Goal: Information Seeking & Learning: Learn about a topic

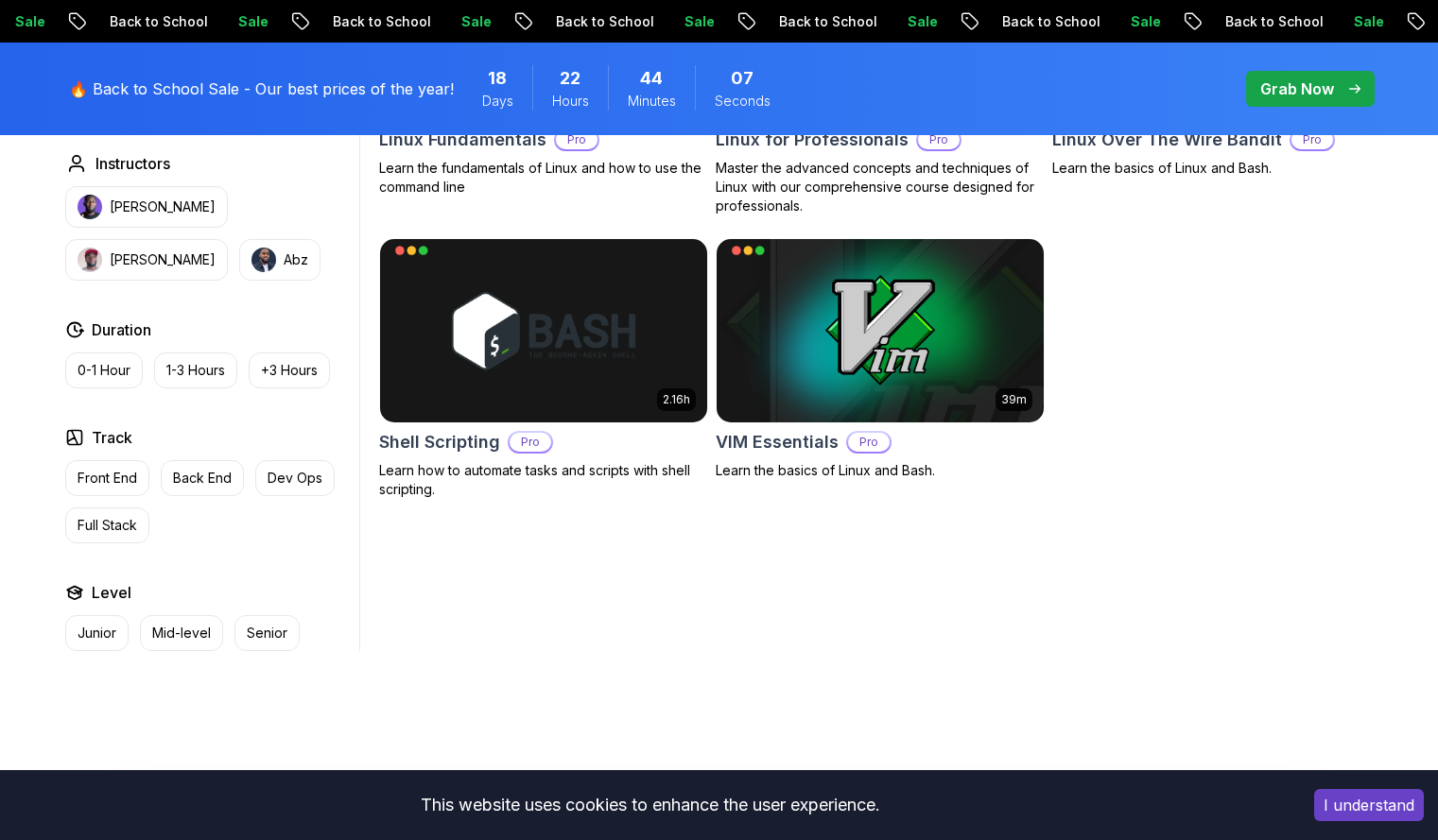
scroll to position [760, 0]
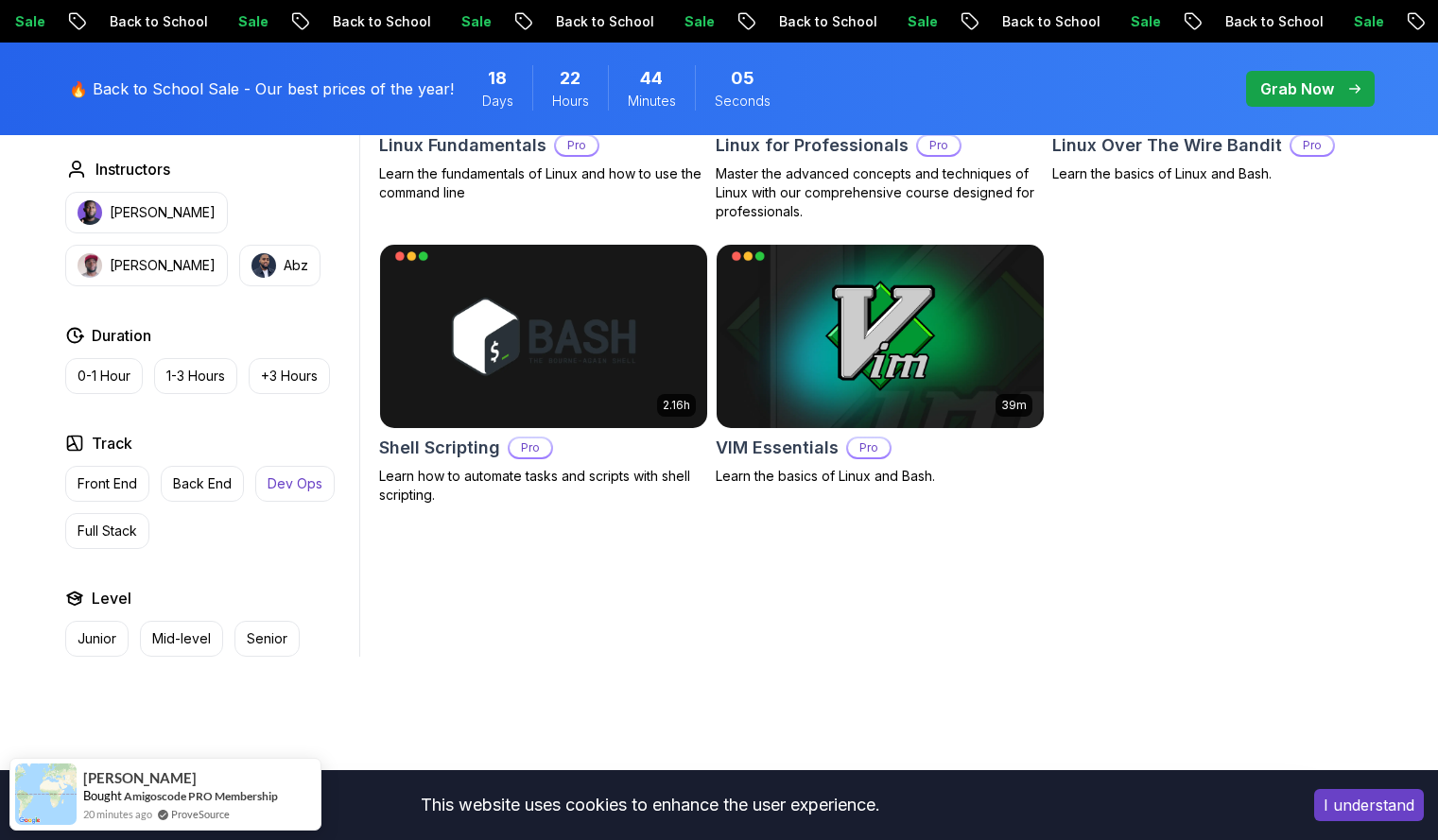
click at [301, 474] on p "Dev Ops" at bounding box center [295, 483] width 55 height 19
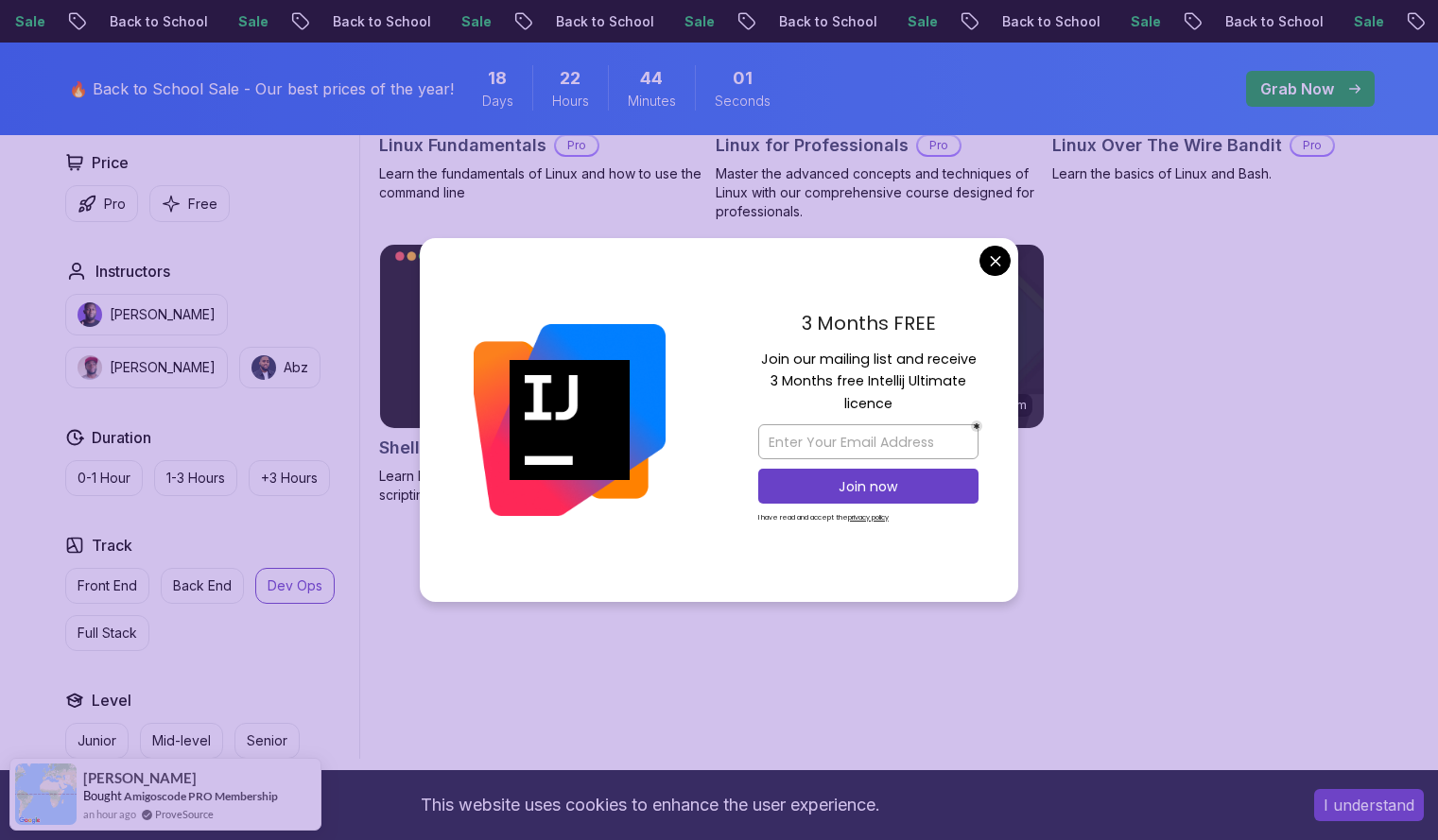
click at [987, 254] on body "Sale Back to School Sale Back to School Sale Back to School Sale Back to School…" at bounding box center [719, 505] width 1438 height 2531
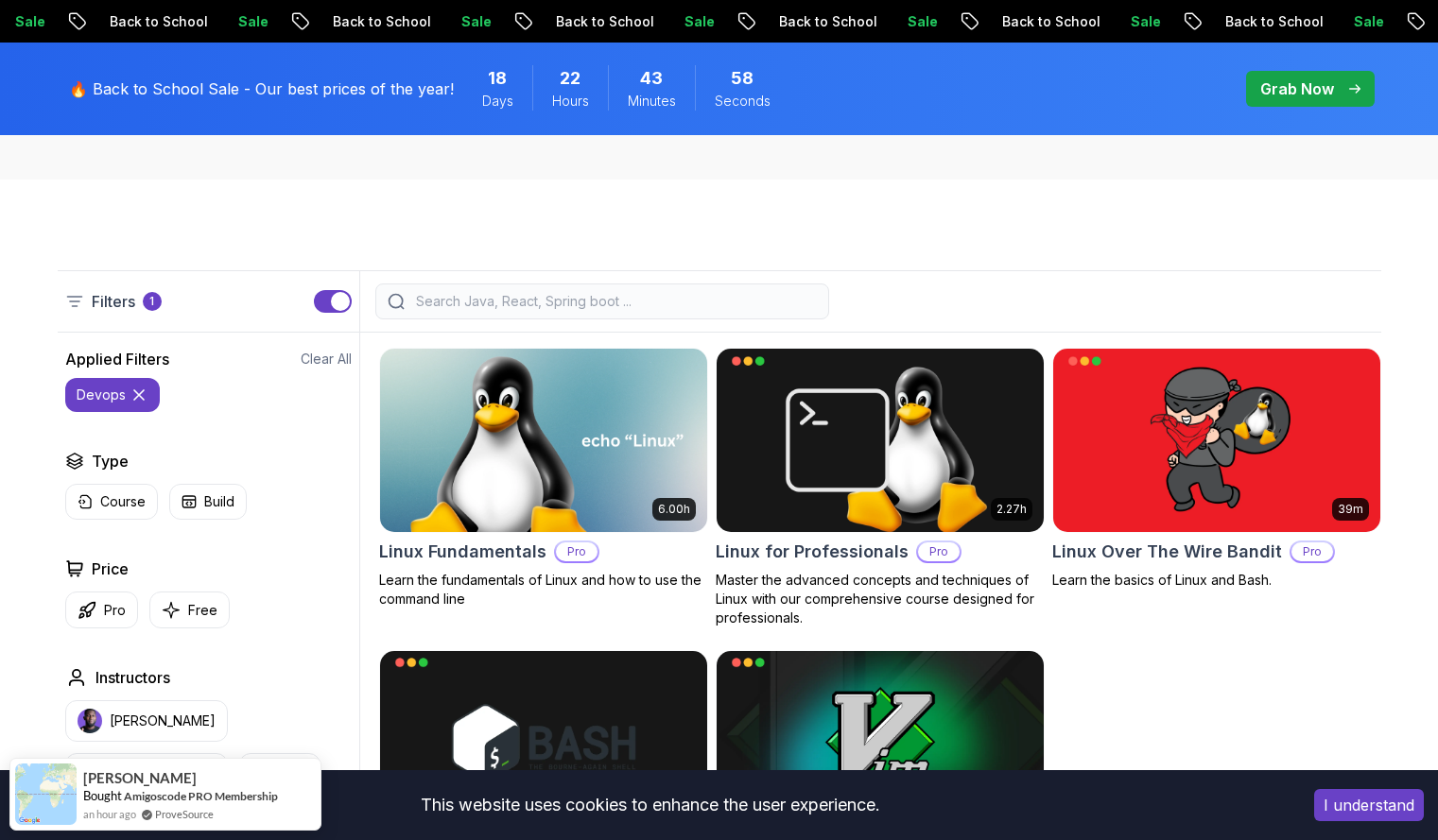
scroll to position [368, 0]
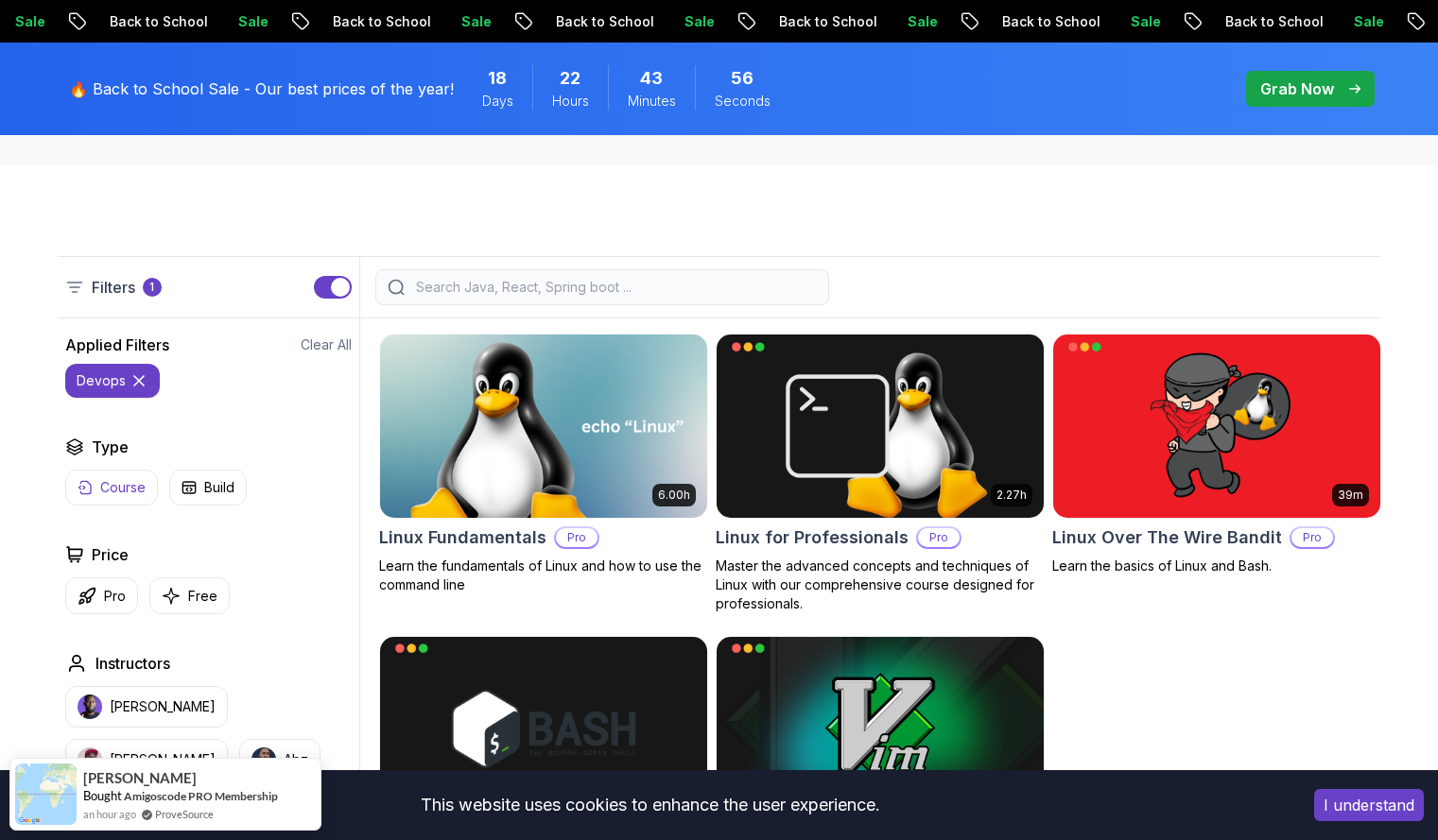
click at [107, 498] on button "Course" at bounding box center [112, 488] width 93 height 36
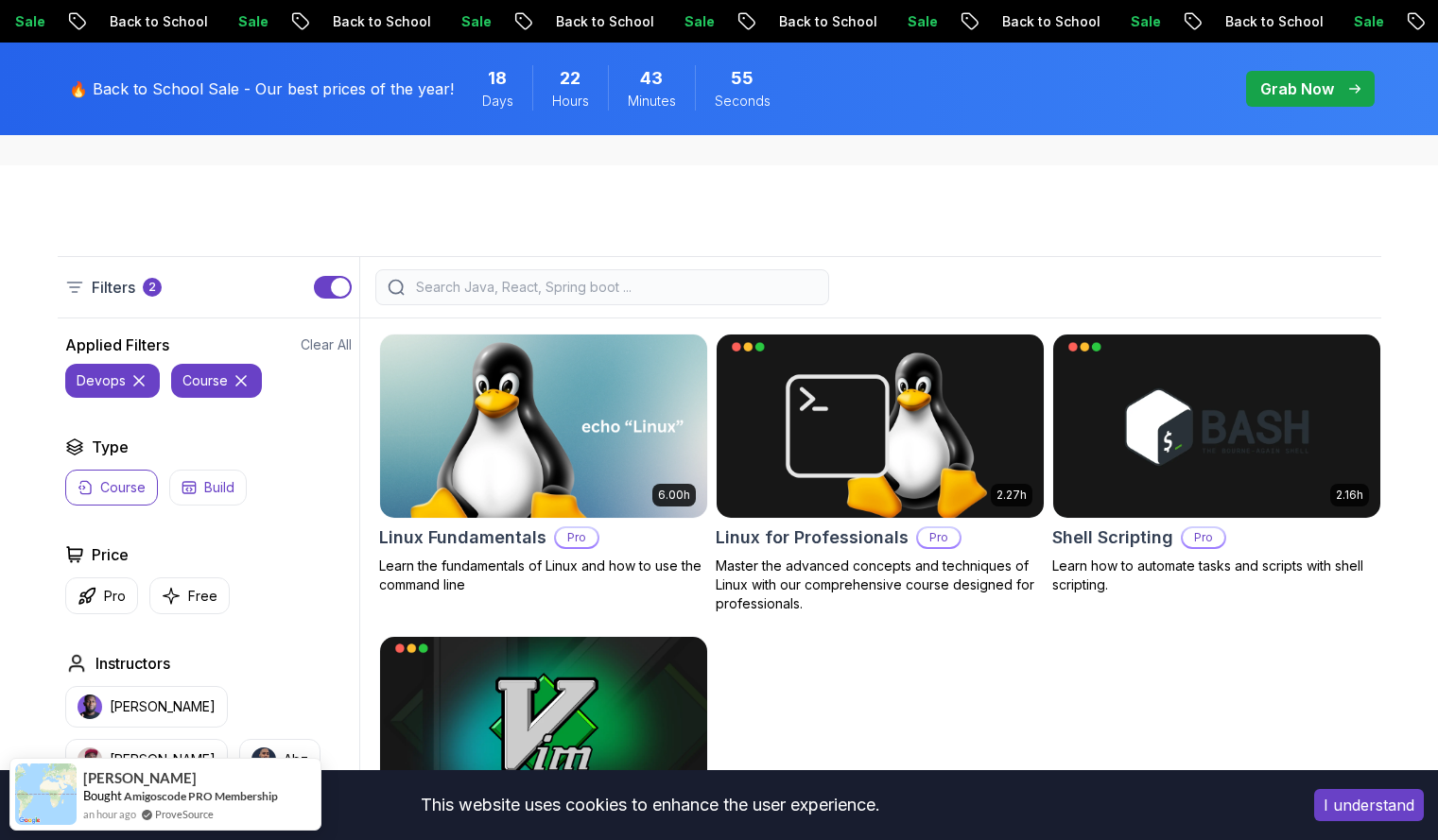
click at [203, 496] on button "Build" at bounding box center [207, 488] width 77 height 36
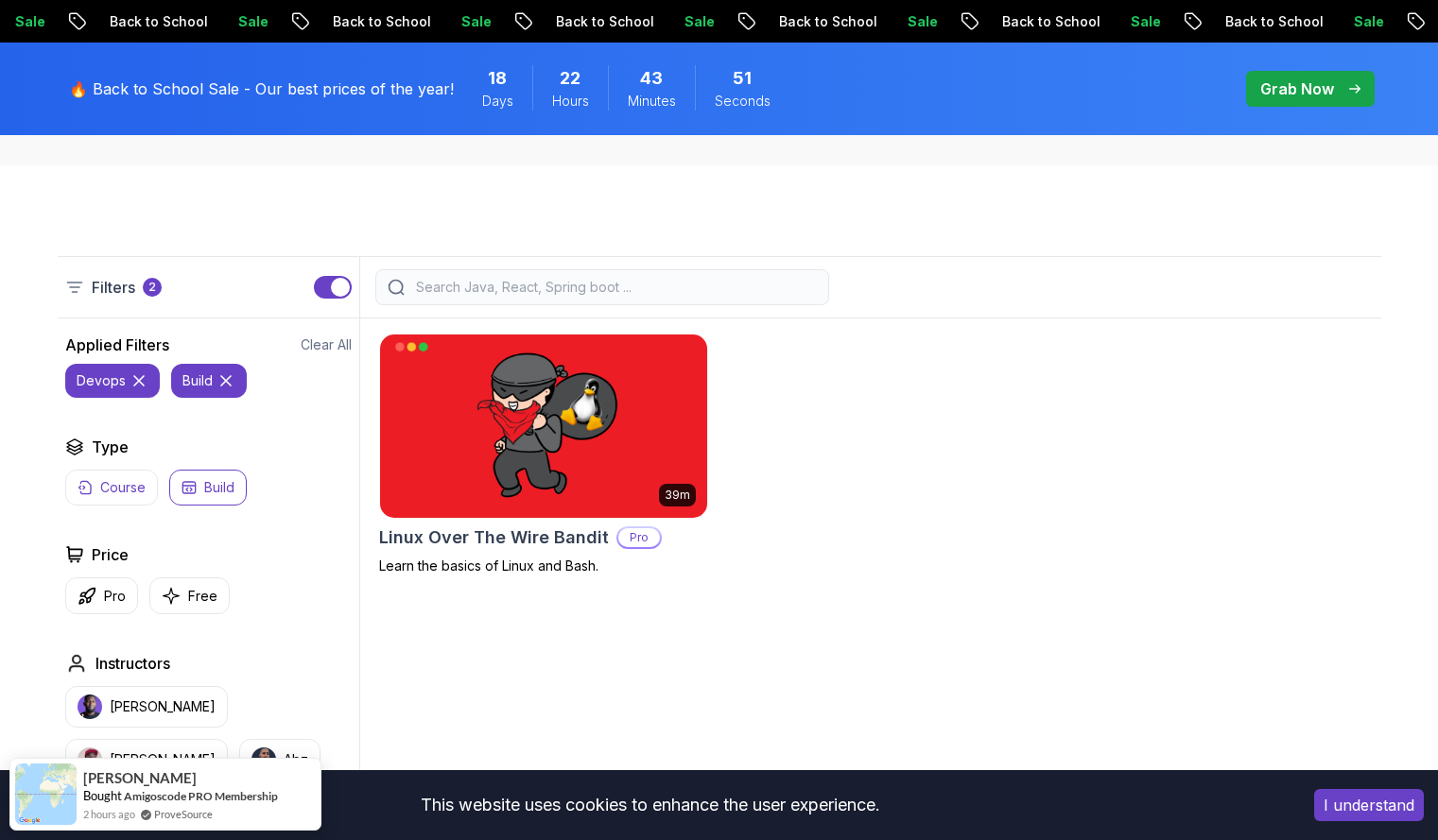
click at [143, 486] on p "Course" at bounding box center [122, 487] width 45 height 19
